Goal: Information Seeking & Learning: Learn about a topic

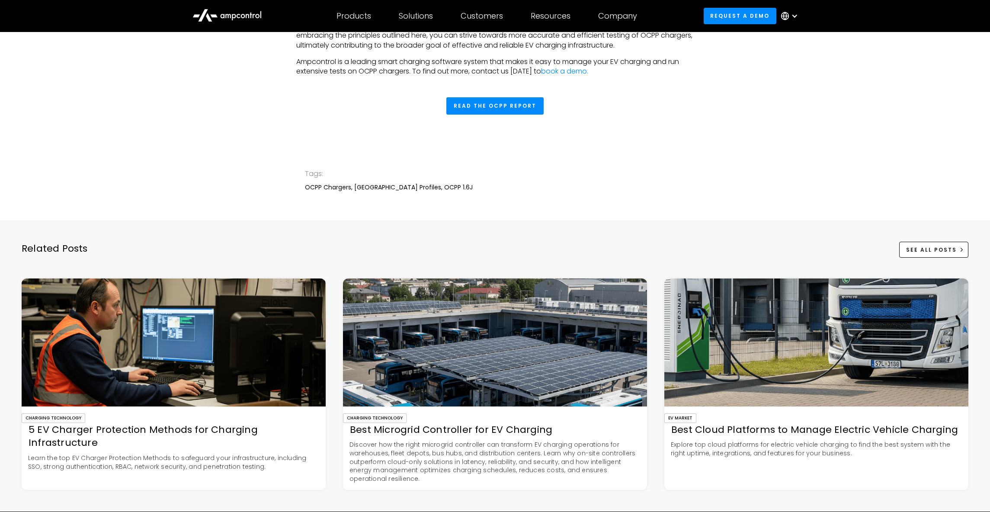
scroll to position [665, 0]
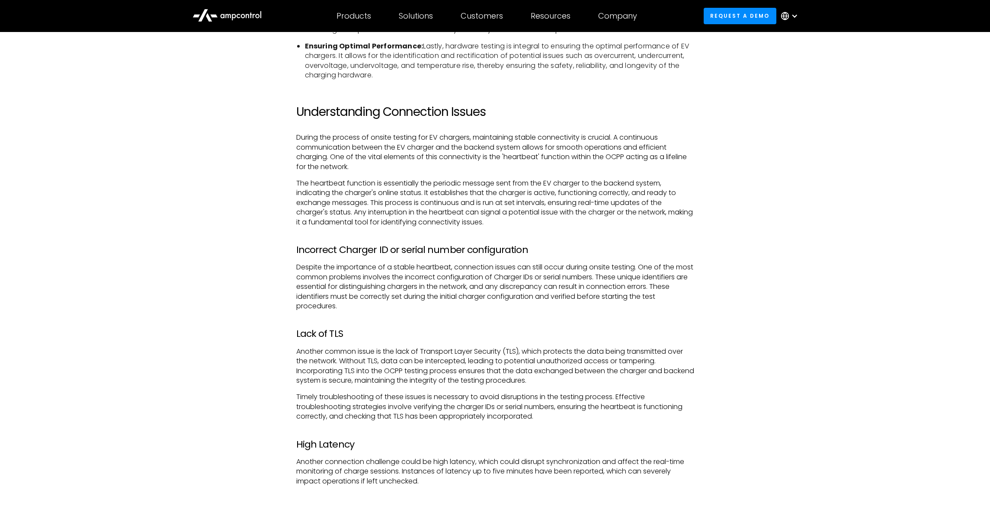
scroll to position [1839, 0]
